Goal: Feedback & Contribution: Leave review/rating

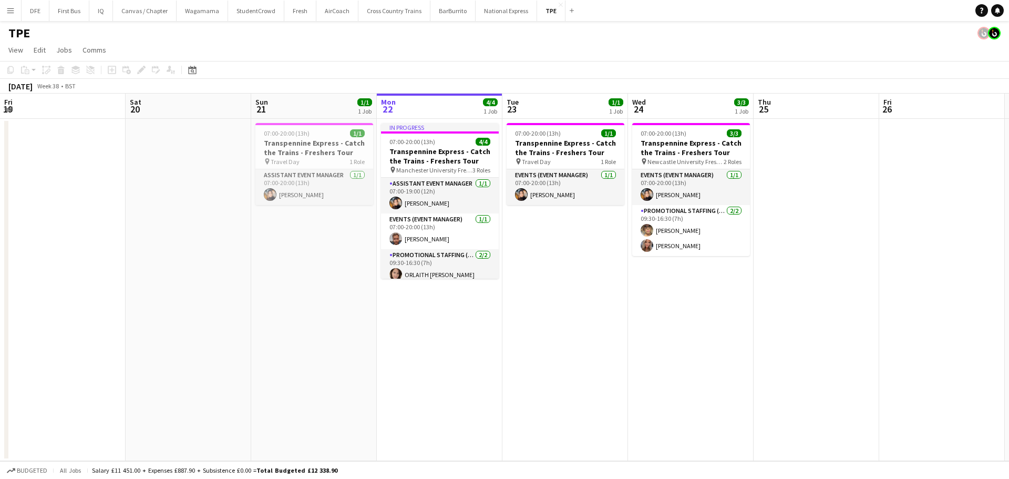
scroll to position [0, 251]
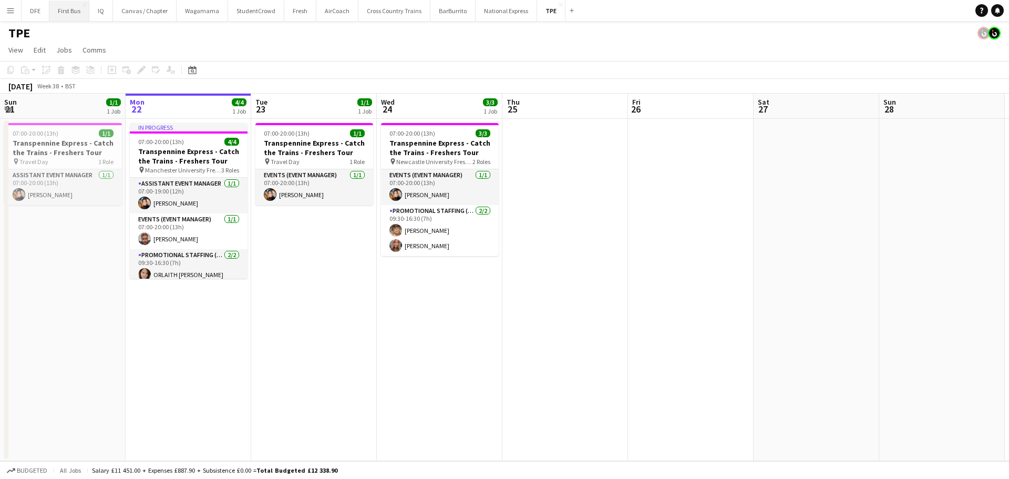
click at [75, 15] on button "First Bus Close" at bounding box center [69, 11] width 40 height 21
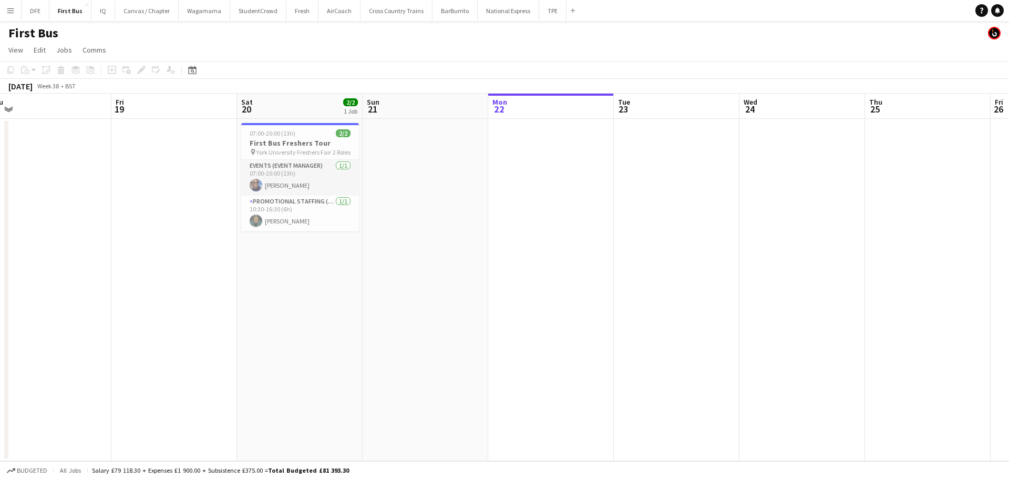
scroll to position [0, 264]
drag, startPoint x: 267, startPoint y: 281, endPoint x: 631, endPoint y: 260, distance: 364.9
click at [631, 260] on app-calendar-viewport "Tue 16 Wed 17 Thu 18 Fri 19 Sat 20 2/2 1 Job Sun 21 Mon 22 Tue 23 Wed 24 Thu 25…" at bounding box center [504, 277] width 1009 height 367
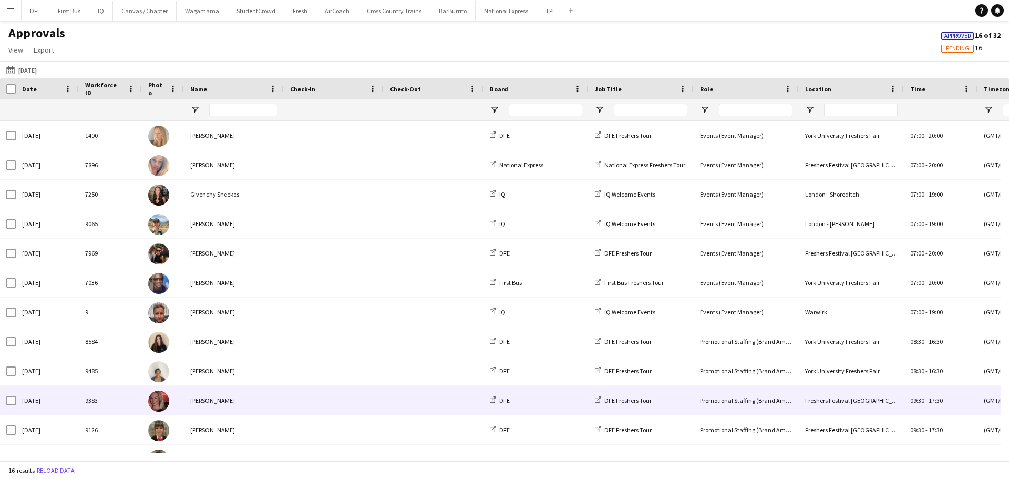
scroll to position [139, 0]
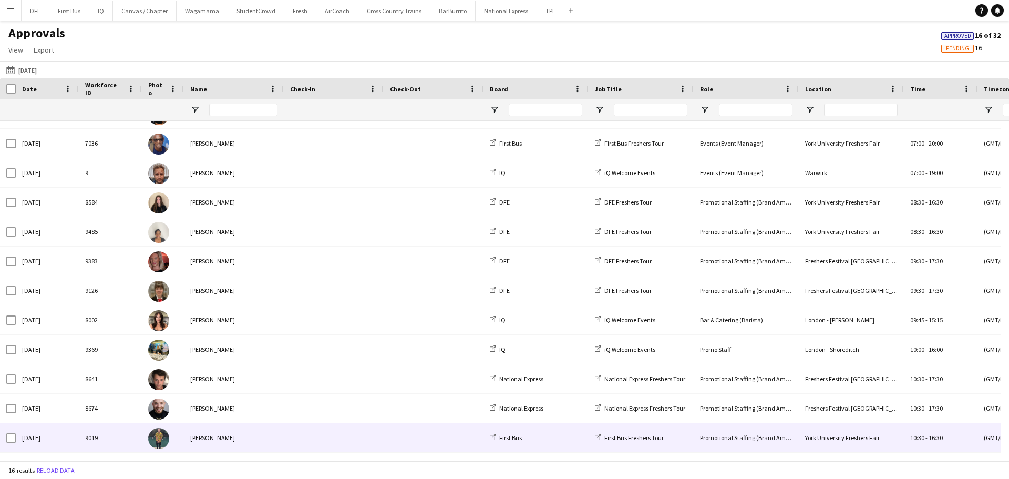
click at [254, 445] on div "[PERSON_NAME]" at bounding box center [234, 437] width 100 height 29
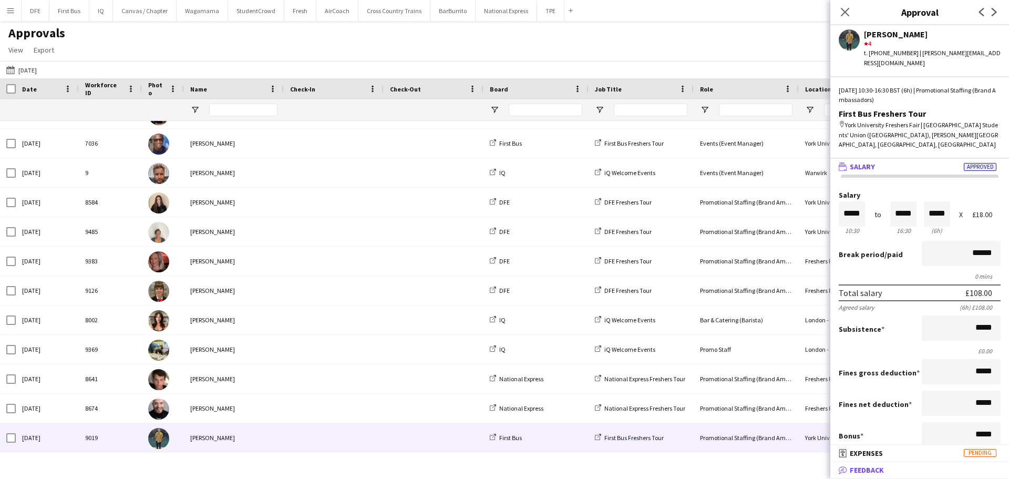
click at [872, 472] on span "Feedback" at bounding box center [867, 469] width 34 height 9
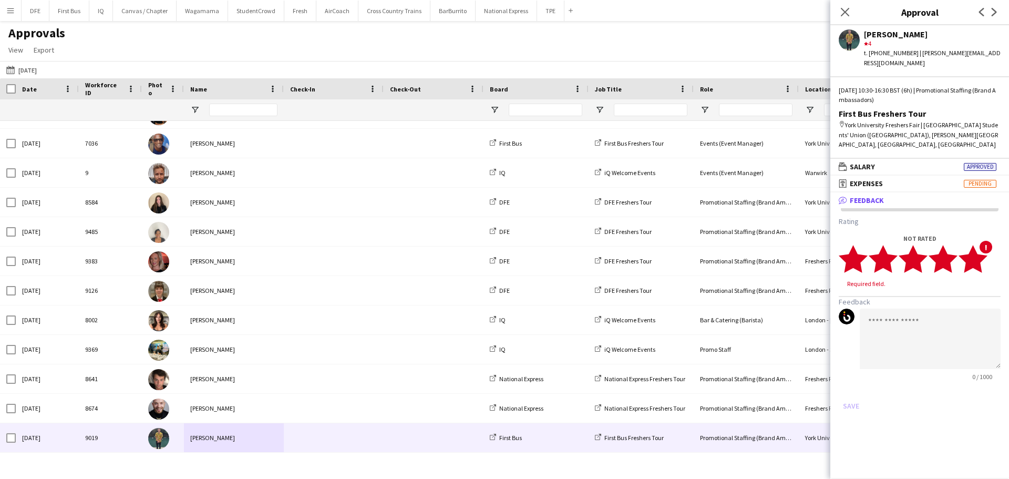
click at [983, 246] on icon "star" at bounding box center [973, 258] width 29 height 29
click at [915, 308] on textarea at bounding box center [930, 329] width 141 height 60
paste textarea "**********"
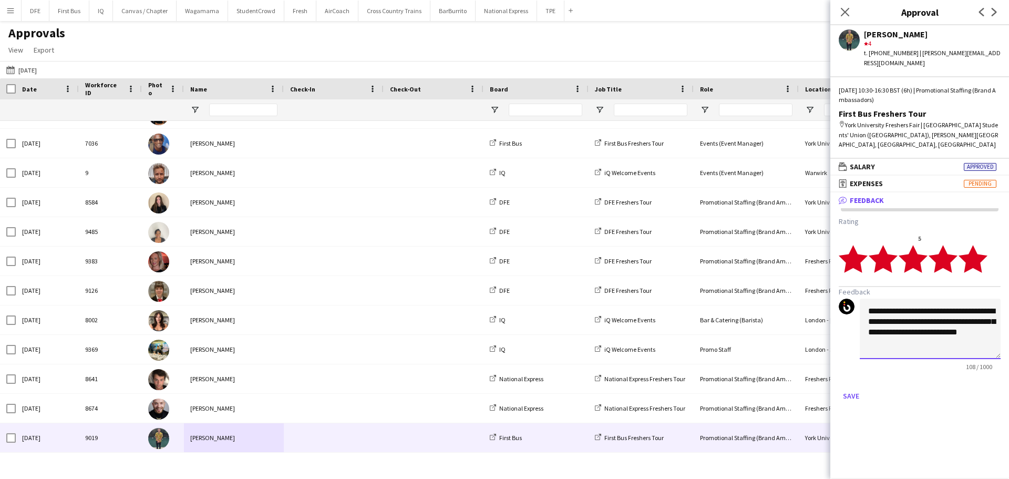
click at [866, 299] on textarea "**********" at bounding box center [930, 329] width 141 height 60
type textarea "**********"
click at [971, 246] on polygon at bounding box center [973, 258] width 29 height 27
click at [984, 244] on icon "star" at bounding box center [973, 258] width 29 height 29
click at [850, 387] on button "Save" at bounding box center [851, 395] width 25 height 17
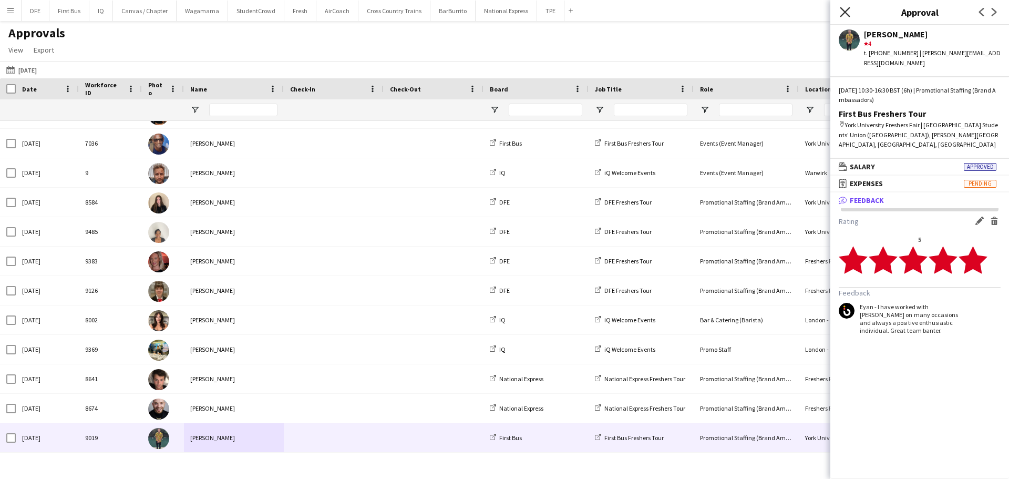
click at [844, 12] on icon "Close pop-in" at bounding box center [845, 12] width 10 height 10
